Goal: Information Seeking & Learning: Find contact information

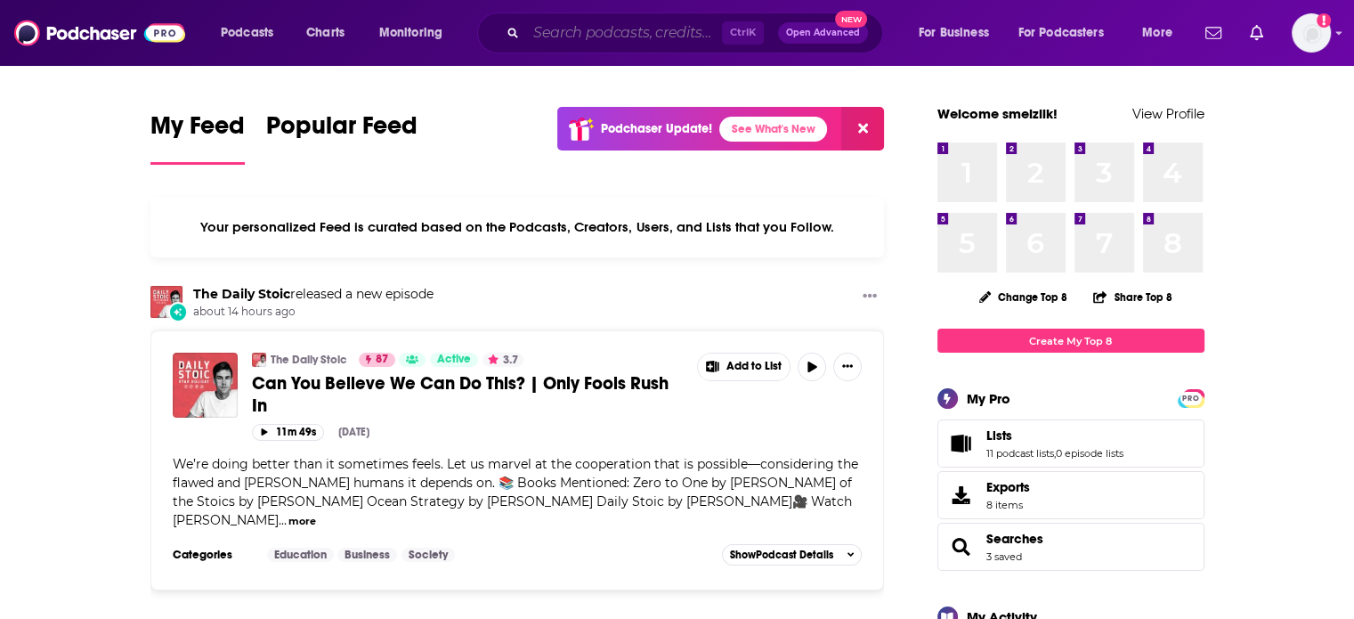
click at [619, 29] on input "Search podcasts, credits, & more..." at bounding box center [624, 33] width 196 height 28
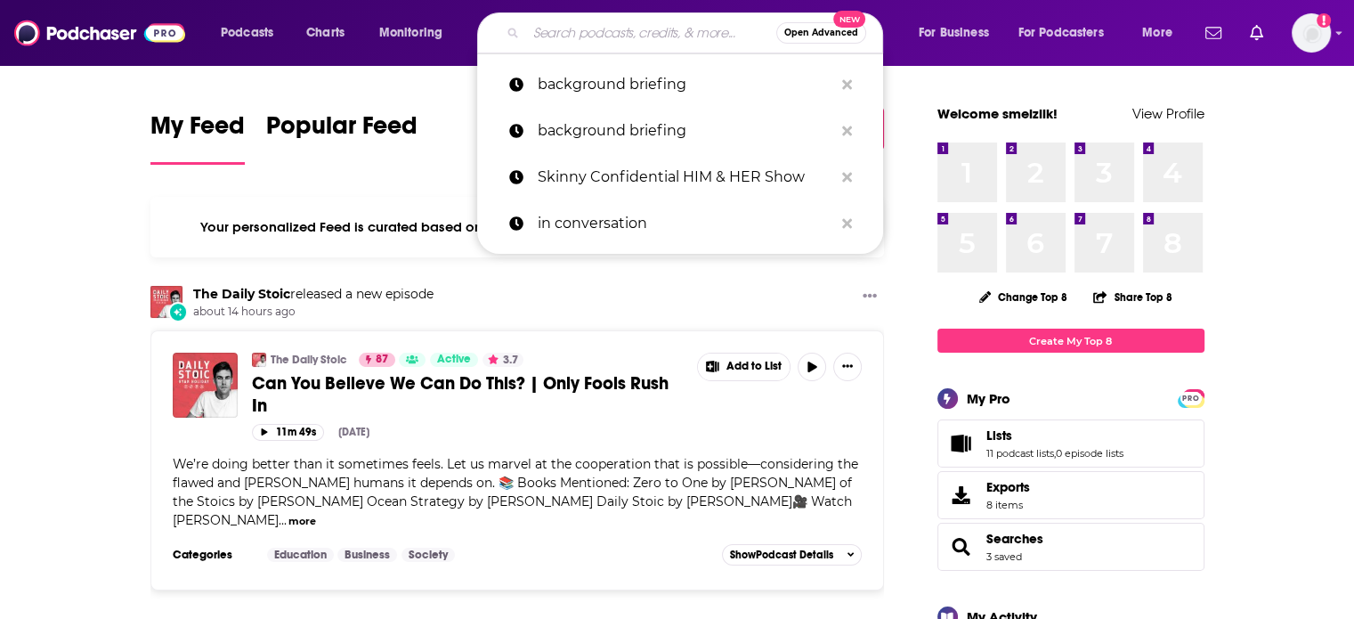
paste input "[GEOGRAPHIC_DATA],"
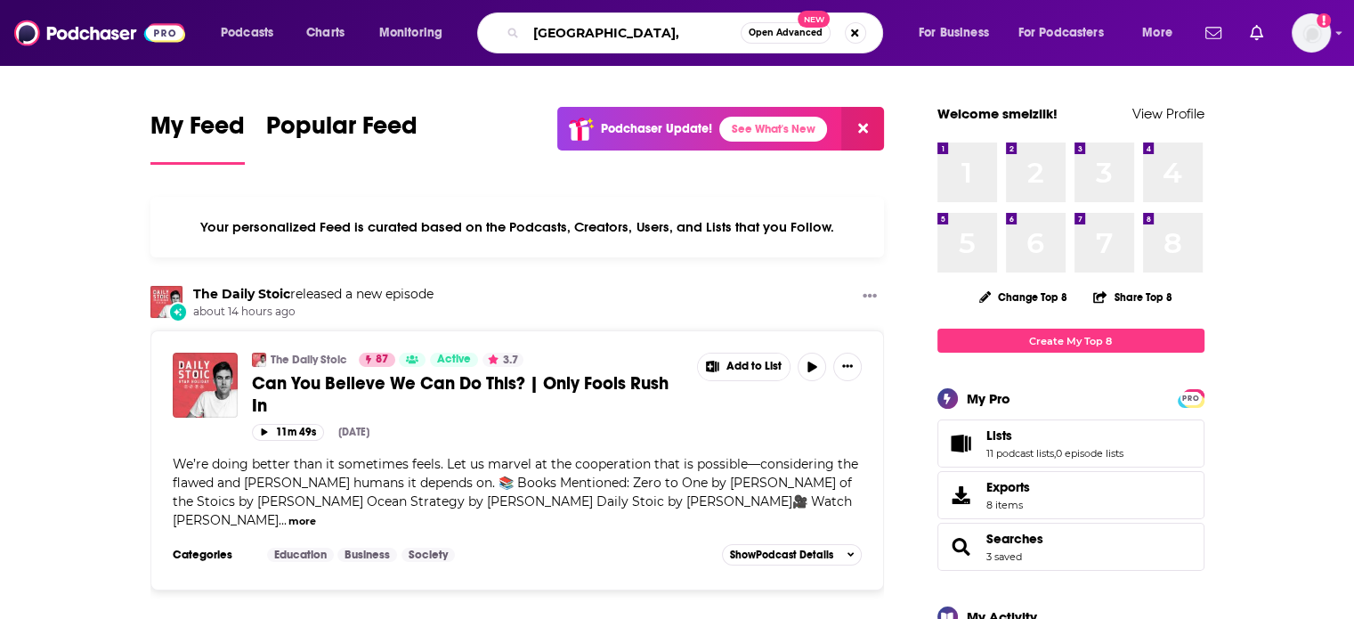
type input "[GEOGRAPHIC_DATA],"
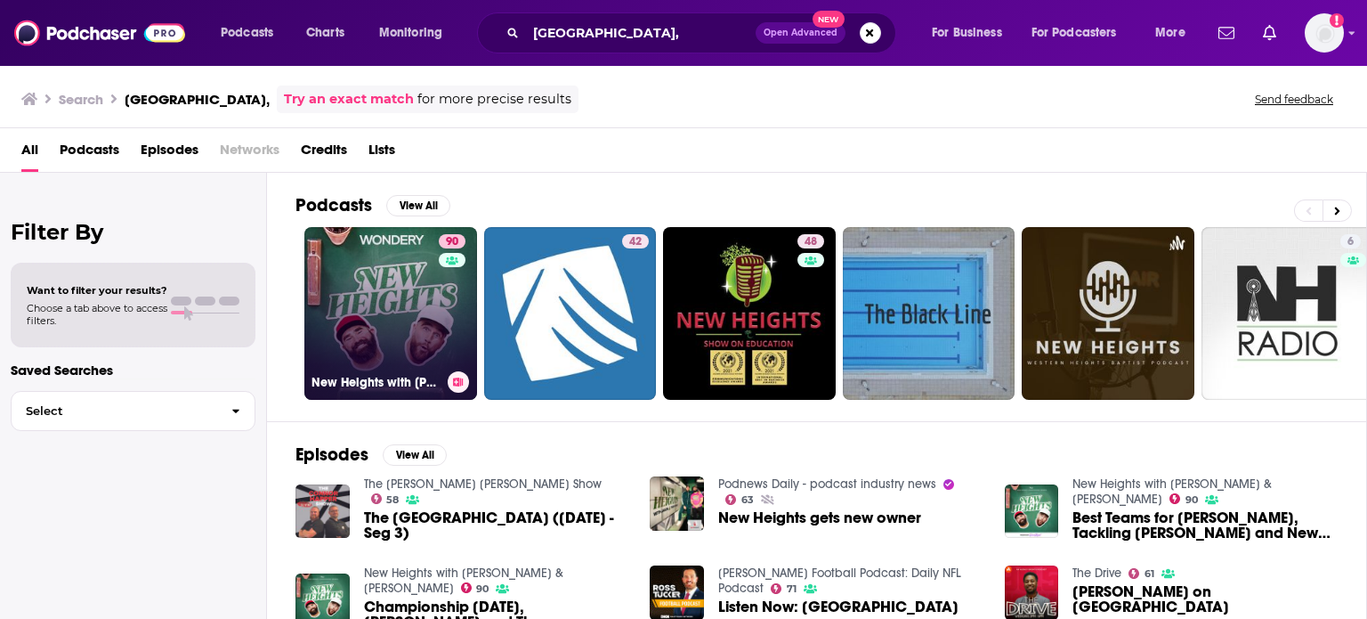
click at [427, 243] on link "90 [GEOGRAPHIC_DATA] with [PERSON_NAME] & [PERSON_NAME]" at bounding box center [390, 313] width 173 height 173
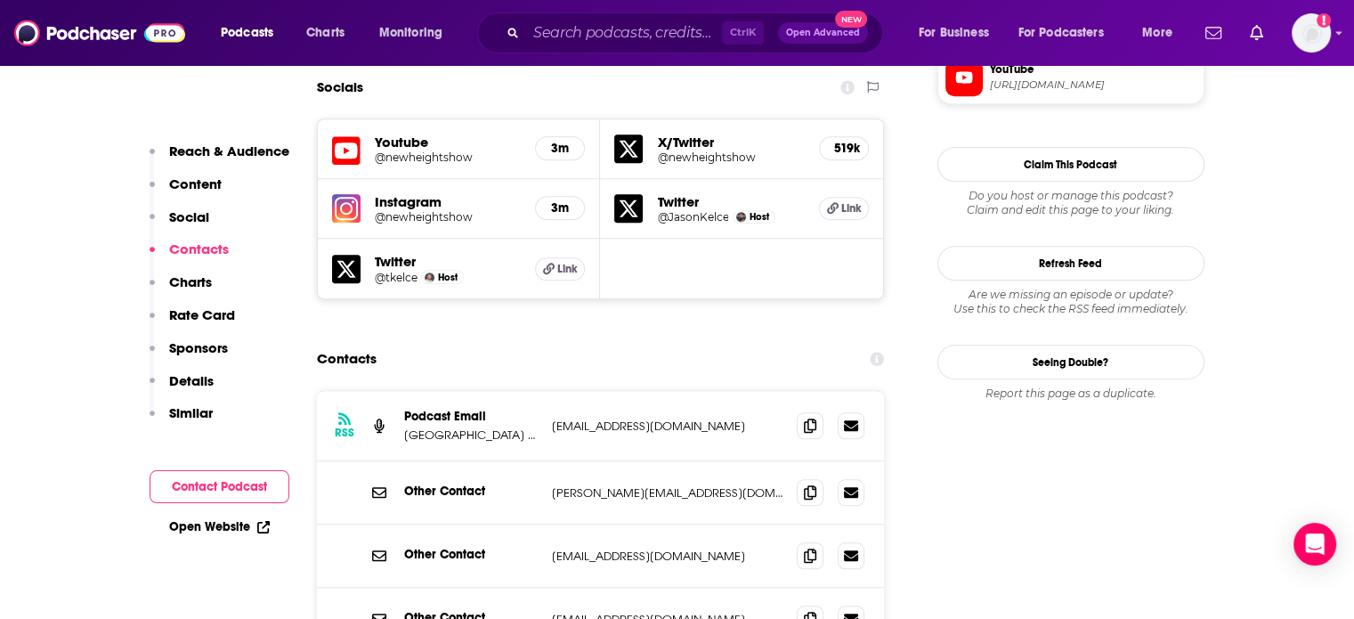
scroll to position [1624, 0]
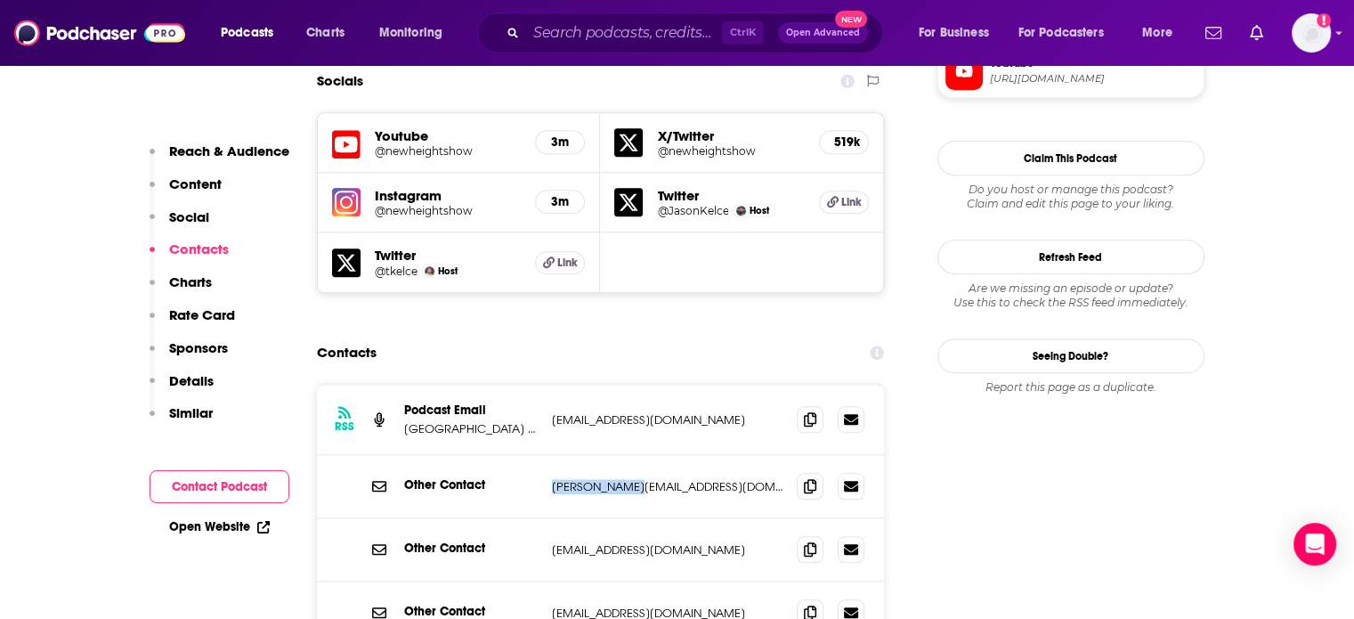
drag, startPoint x: 654, startPoint y: 365, endPoint x: 539, endPoint y: 366, distance: 115.7
click at [539, 455] on div "Other Contact [PERSON_NAME][EMAIL_ADDRESS][DOMAIN_NAME] [PERSON_NAME][EMAIL_ADD…" at bounding box center [601, 486] width 568 height 63
copy div "[PERSON_NAME][EMAIL_ADDRESS][DOMAIN_NAME]"
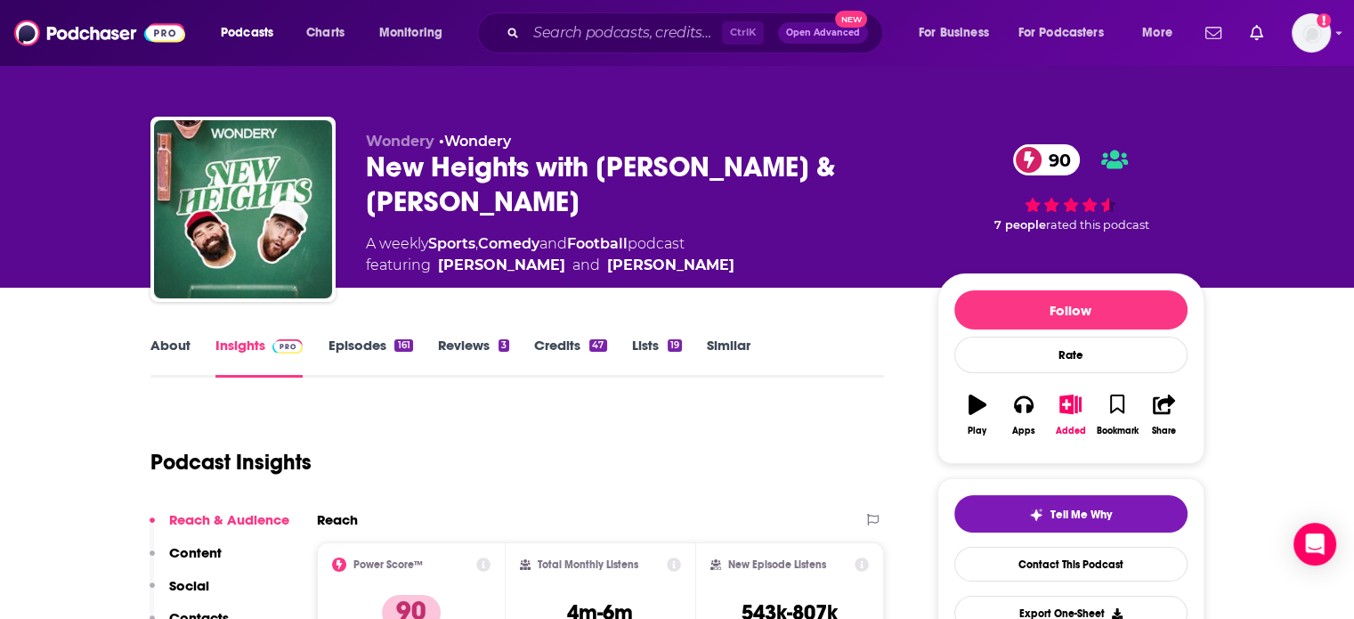
scroll to position [0, 0]
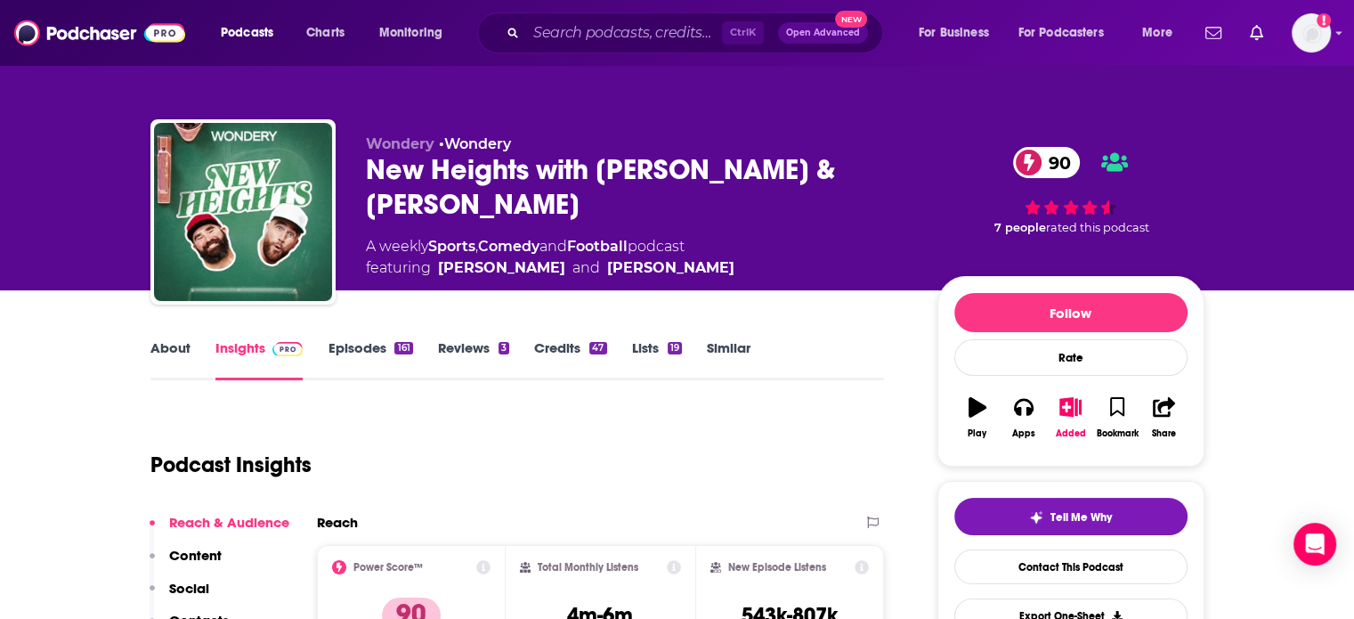
click at [358, 182] on div "Wondery • Wondery New Heights with [PERSON_NAME] & [PERSON_NAME] 90 A weekly Sp…" at bounding box center [677, 215] width 1054 height 192
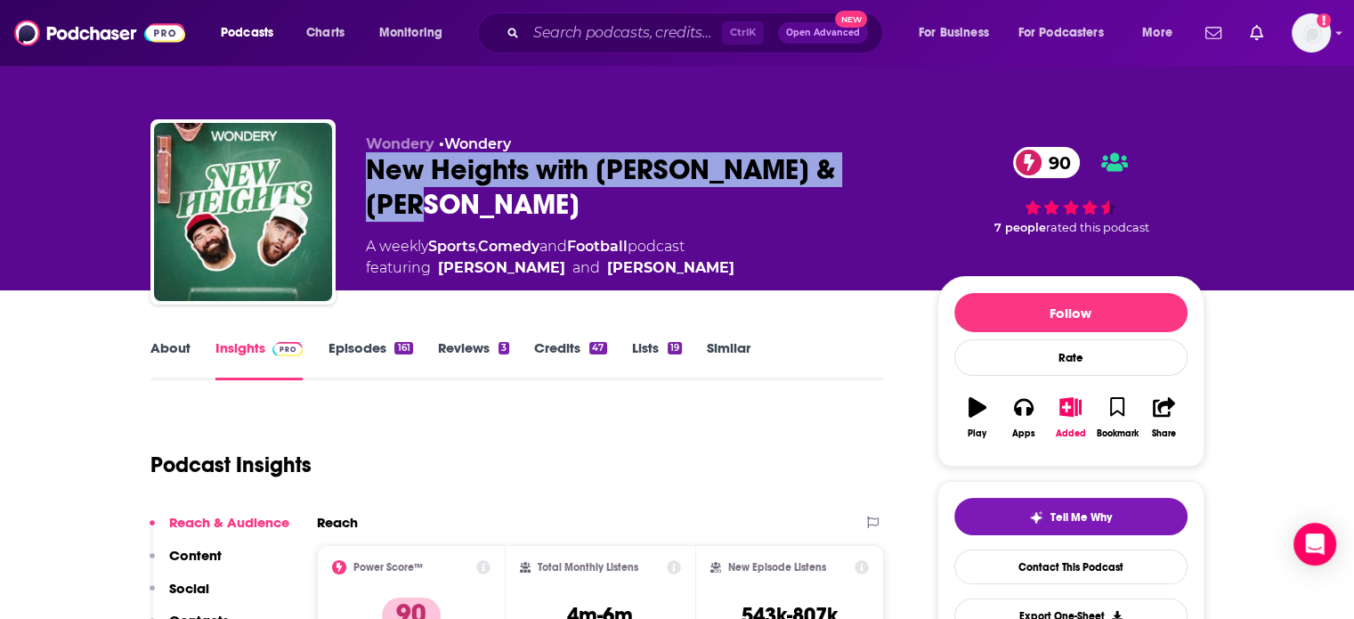
drag, startPoint x: 861, startPoint y: 174, endPoint x: 365, endPoint y: 171, distance: 495.9
click at [366, 171] on div "New Heights with [PERSON_NAME] & [PERSON_NAME] 90" at bounding box center [637, 186] width 543 height 69
copy h2 "New Heights with [PERSON_NAME] & [PERSON_NAME]"
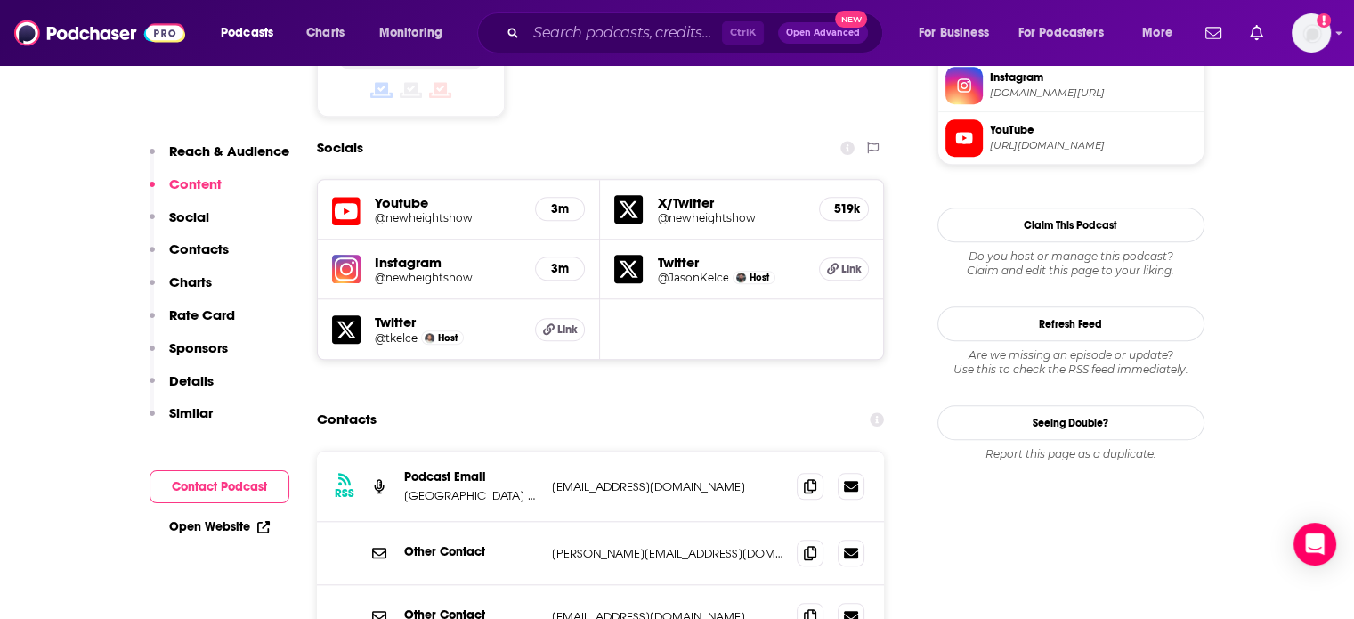
scroll to position [1624, 0]
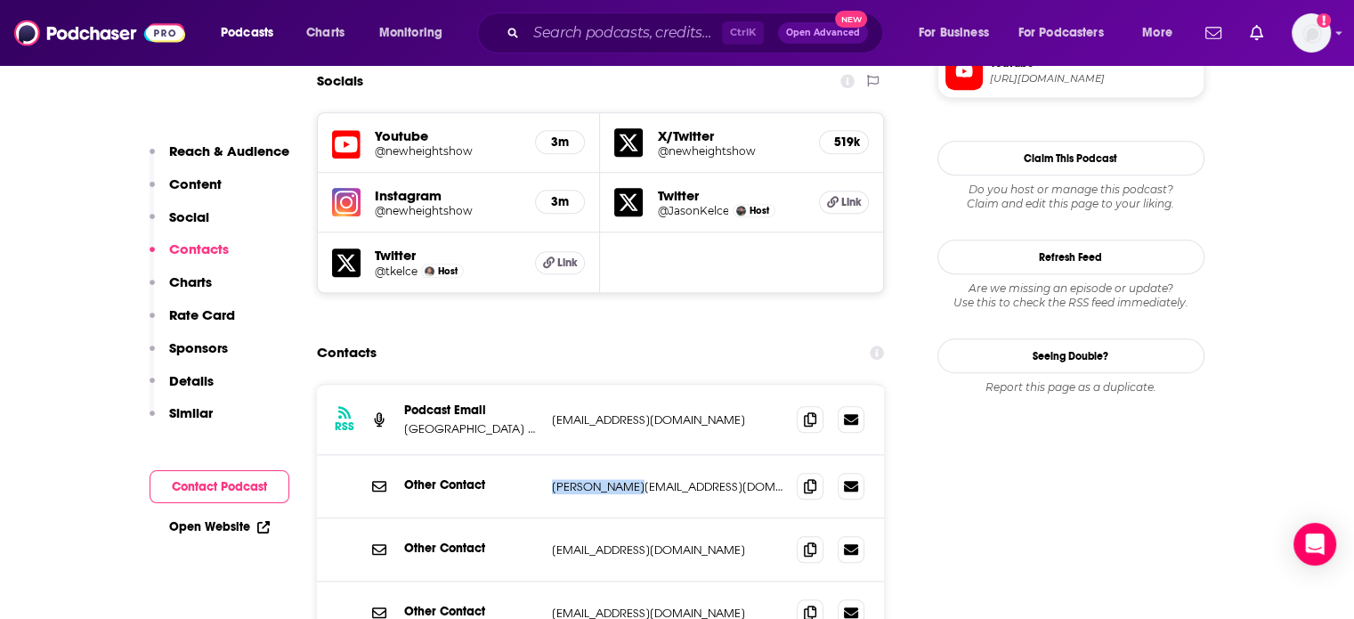
drag, startPoint x: 672, startPoint y: 355, endPoint x: 552, endPoint y: 362, distance: 120.4
click at [552, 479] on p "[PERSON_NAME][EMAIL_ADDRESS][DOMAIN_NAME]" at bounding box center [667, 486] width 231 height 15
copy p "[PERSON_NAME][EMAIL_ADDRESS][DOMAIN_NAME]"
click at [655, 24] on input "Search podcasts, credits, & more..." at bounding box center [624, 33] width 196 height 28
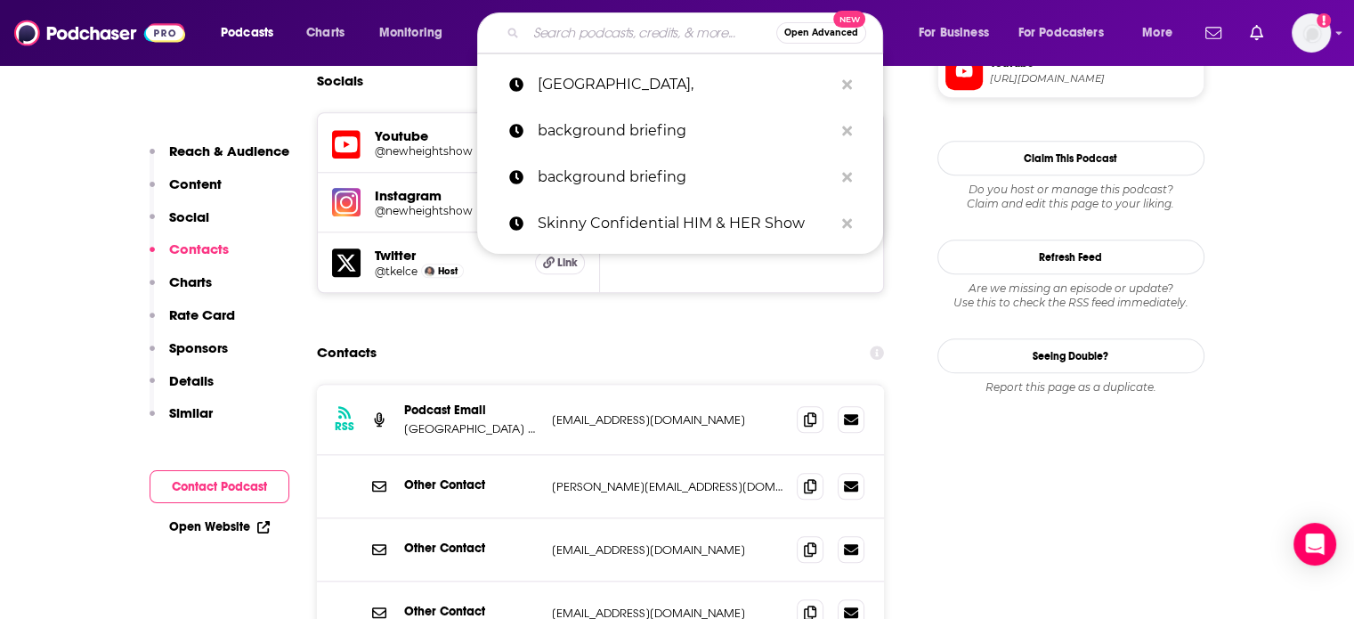
paste input "to [PERSON_NAME],"
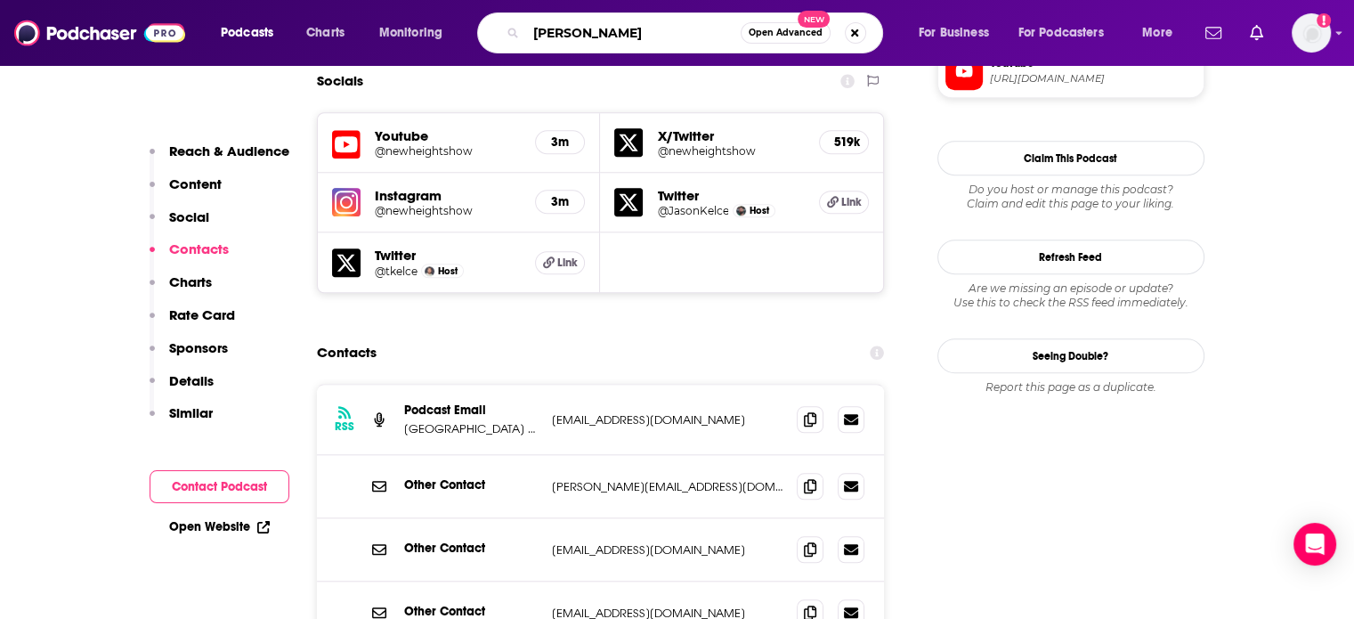
type input "[PERSON_NAME]"
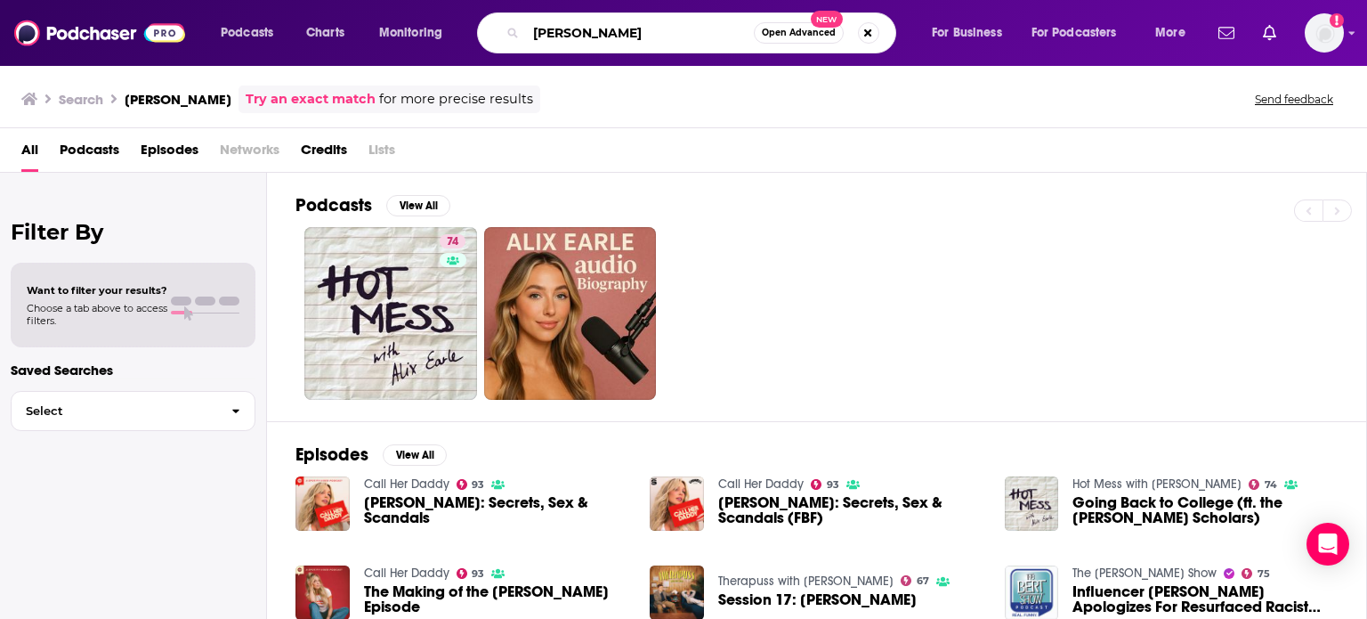
drag, startPoint x: 612, startPoint y: 30, endPoint x: 177, endPoint y: -44, distance: 441.5
click at [177, 0] on html "Podcasts Charts Monitoring [PERSON_NAME] Open Advanced New For Business For Pod…" at bounding box center [683, 309] width 1367 height 619
type input "call her daddy"
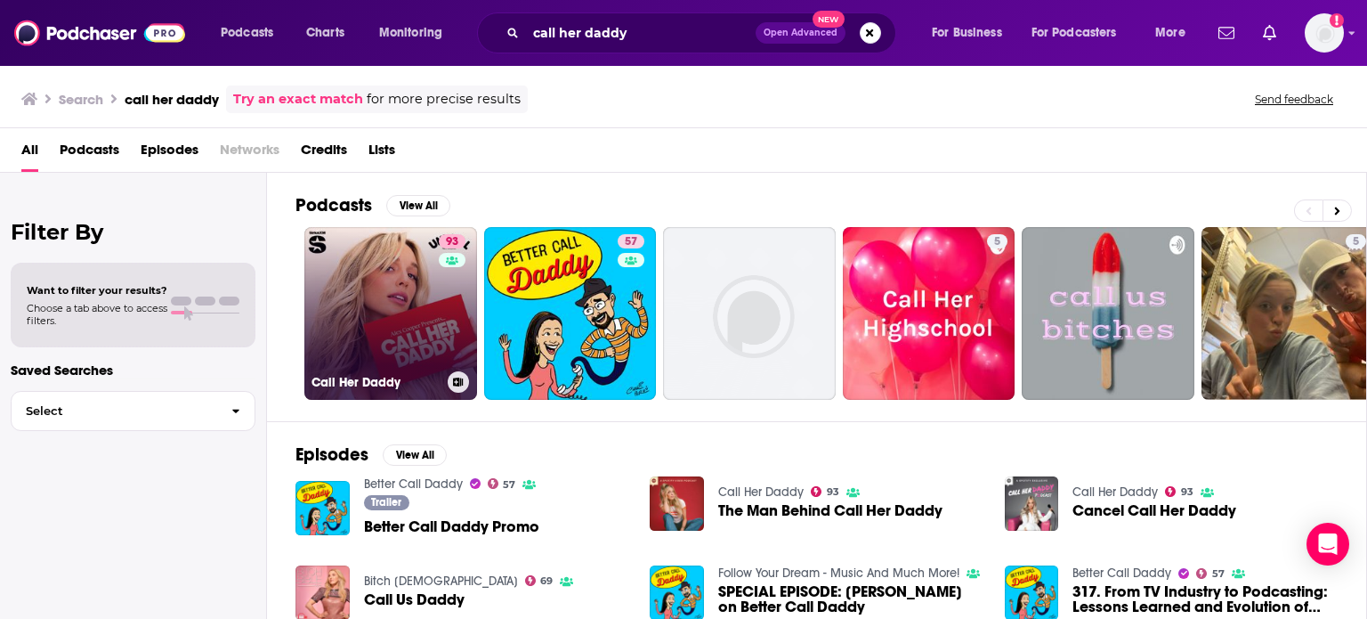
click at [324, 265] on link "93 Call Her Daddy" at bounding box center [390, 313] width 173 height 173
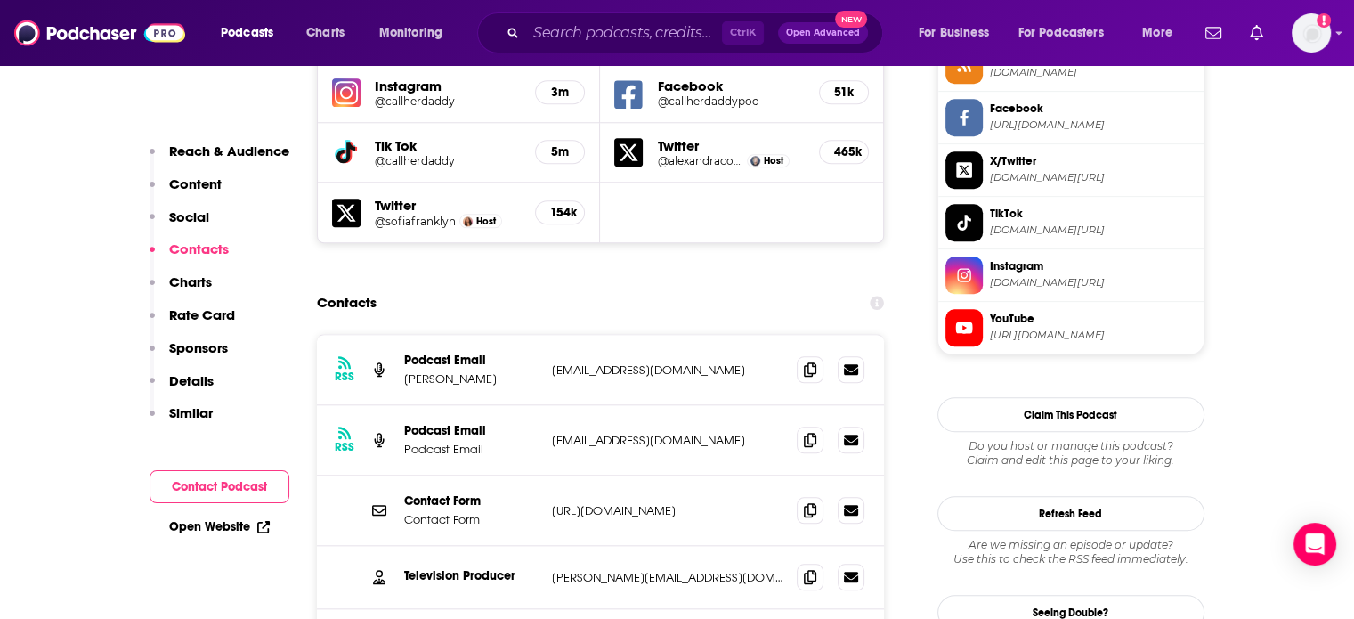
scroll to position [1624, 0]
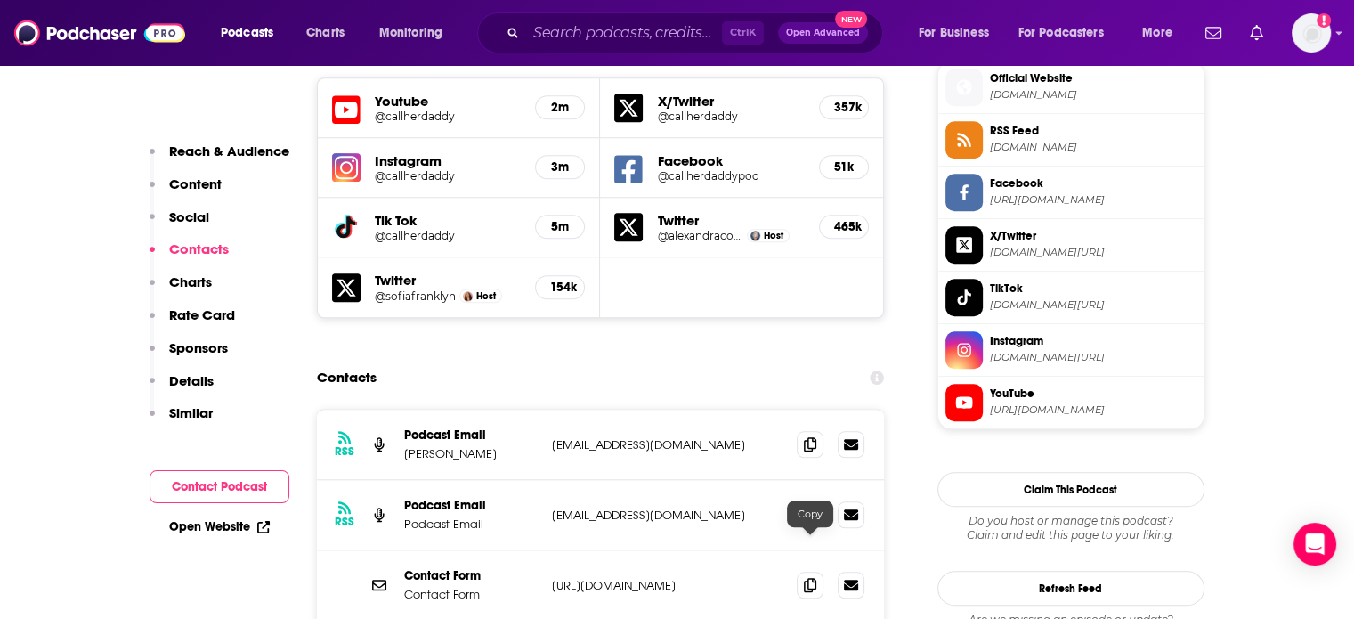
click at [812, 436] on icon at bounding box center [810, 443] width 12 height 14
